Goal: Task Accomplishment & Management: Manage account settings

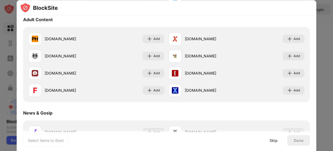
scroll to position [249, 0]
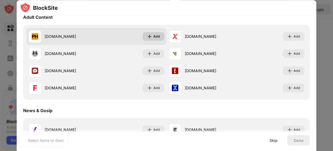
click at [153, 35] on div "Add" at bounding box center [156, 36] width 7 height 5
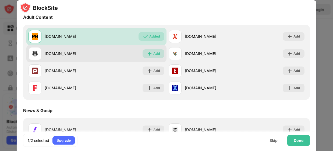
click at [147, 52] on img at bounding box center [149, 53] width 5 height 5
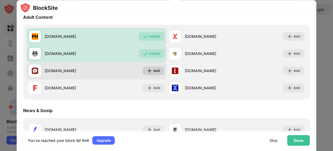
click at [149, 70] on img at bounding box center [149, 70] width 5 height 5
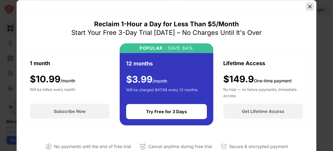
click at [309, 7] on img at bounding box center [309, 6] width 5 height 5
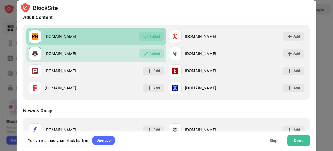
click at [152, 37] on div "Added" at bounding box center [154, 36] width 11 height 5
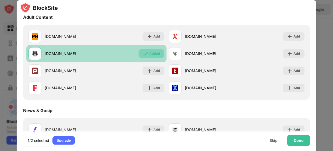
click at [148, 50] on div "Added" at bounding box center [151, 53] width 26 height 9
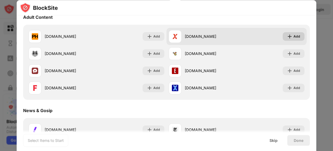
click at [293, 34] on div "Add" at bounding box center [296, 36] width 7 height 5
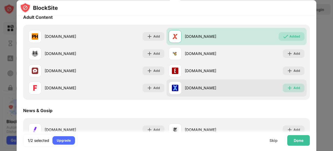
click at [293, 87] on div "Add" at bounding box center [296, 87] width 7 height 5
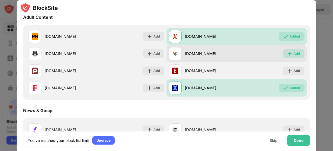
click at [293, 54] on div "Add" at bounding box center [296, 53] width 7 height 5
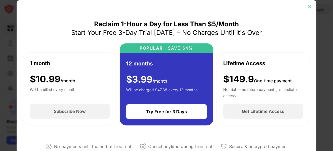
click at [309, 6] on img at bounding box center [309, 6] width 5 height 5
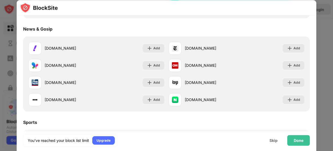
scroll to position [333, 0]
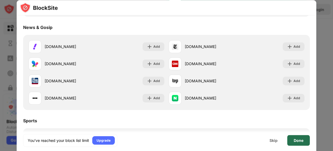
click at [297, 140] on div "Done" at bounding box center [298, 140] width 10 height 4
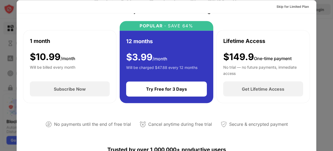
scroll to position [0, 0]
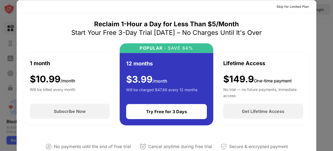
click at [328, 24] on div at bounding box center [166, 75] width 333 height 151
click at [299, 7] on div "Skip for Limited Plan" at bounding box center [292, 6] width 32 height 5
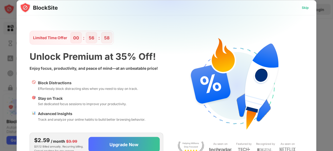
click at [304, 9] on div "Skip" at bounding box center [304, 7] width 7 height 5
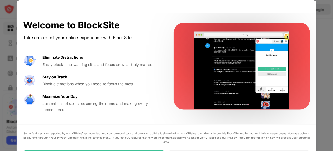
click at [288, 131] on div "Some features are supported by our affiliates’ technologies, and your personal …" at bounding box center [166, 148] width 299 height 48
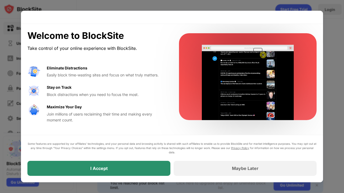
click at [153, 151] on div "I Accept" at bounding box center [98, 168] width 143 height 15
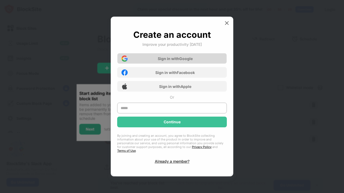
click at [178, 59] on div "Sign in with Google" at bounding box center [175, 58] width 35 height 5
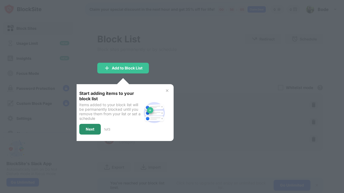
click at [92, 130] on div "Next" at bounding box center [90, 129] width 9 height 4
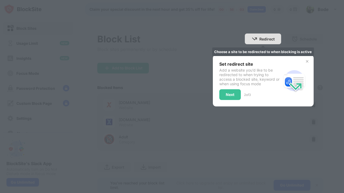
click at [269, 42] on div "Redirect Choose a site to be redirected to when blocking is active" at bounding box center [263, 39] width 36 height 11
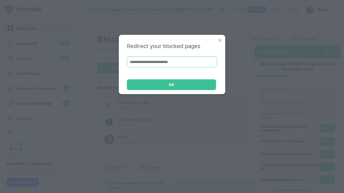
click at [197, 63] on input at bounding box center [172, 62] width 90 height 11
click at [172, 113] on div "Redirect your blocked pages OK" at bounding box center [172, 96] width 344 height 193
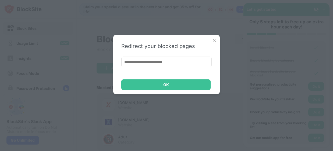
click at [147, 62] on input at bounding box center [166, 62] width 90 height 11
paste input "**********"
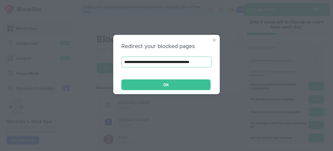
scroll to position [0, 16]
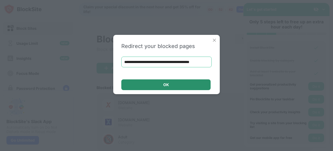
type input "**********"
click at [176, 85] on div "OK" at bounding box center [165, 85] width 89 height 11
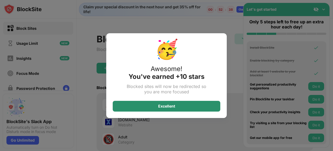
click at [158, 104] on div "Excellent" at bounding box center [166, 106] width 17 height 4
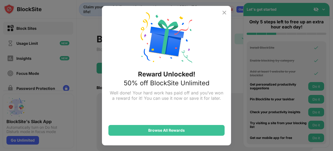
click at [224, 11] on img at bounding box center [224, 12] width 6 height 6
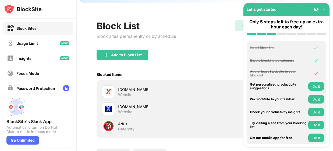
scroll to position [15, 0]
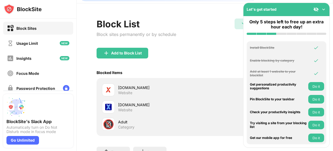
drag, startPoint x: 332, startPoint y: 22, endPoint x: 323, endPoint y: 32, distance: 13.5
click at [323, 32] on div "Block Sites Usage Limit Insights Focus Mode Password Protection Custom Block Pa…" at bounding box center [166, 75] width 333 height 151
click at [184, 30] on div "Block List Block sites permanently or by schedule Redirect Redirect to [DOMAIN_…" at bounding box center [204, 33] width 216 height 29
click at [317, 100] on button "Do it" at bounding box center [316, 99] width 16 height 9
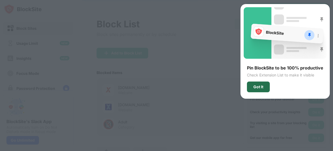
click at [266, 87] on div "Got It" at bounding box center [258, 87] width 23 height 11
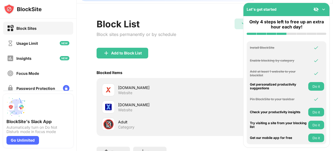
click at [316, 84] on button "Do it" at bounding box center [316, 86] width 16 height 9
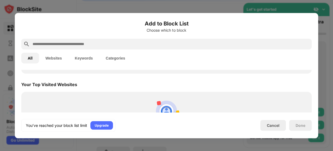
scroll to position [187, 0]
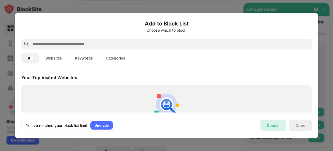
click at [272, 127] on div "Cancel" at bounding box center [272, 125] width 13 height 5
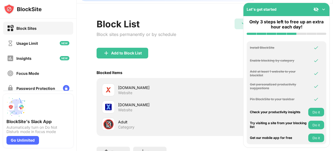
click at [316, 111] on button "Do it" at bounding box center [316, 112] width 16 height 9
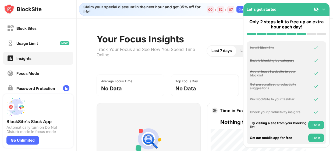
click at [313, 124] on button "Do it" at bounding box center [316, 125] width 16 height 9
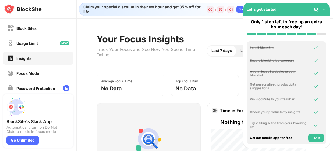
click at [316, 137] on button "Do it" at bounding box center [316, 138] width 16 height 9
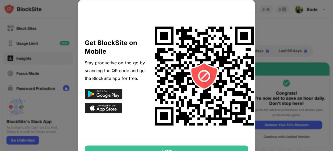
click at [268, 39] on div at bounding box center [166, 75] width 333 height 151
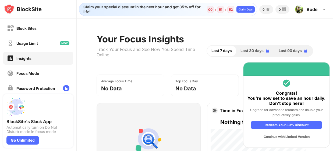
click at [275, 138] on div "Continue with Limited Version" at bounding box center [285, 137] width 71 height 9
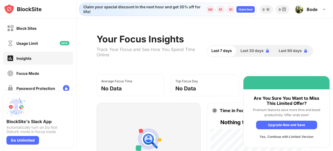
click at [265, 137] on div "Yes, Continue with Limited Version" at bounding box center [286, 137] width 61 height 9
